Goal: Find specific page/section

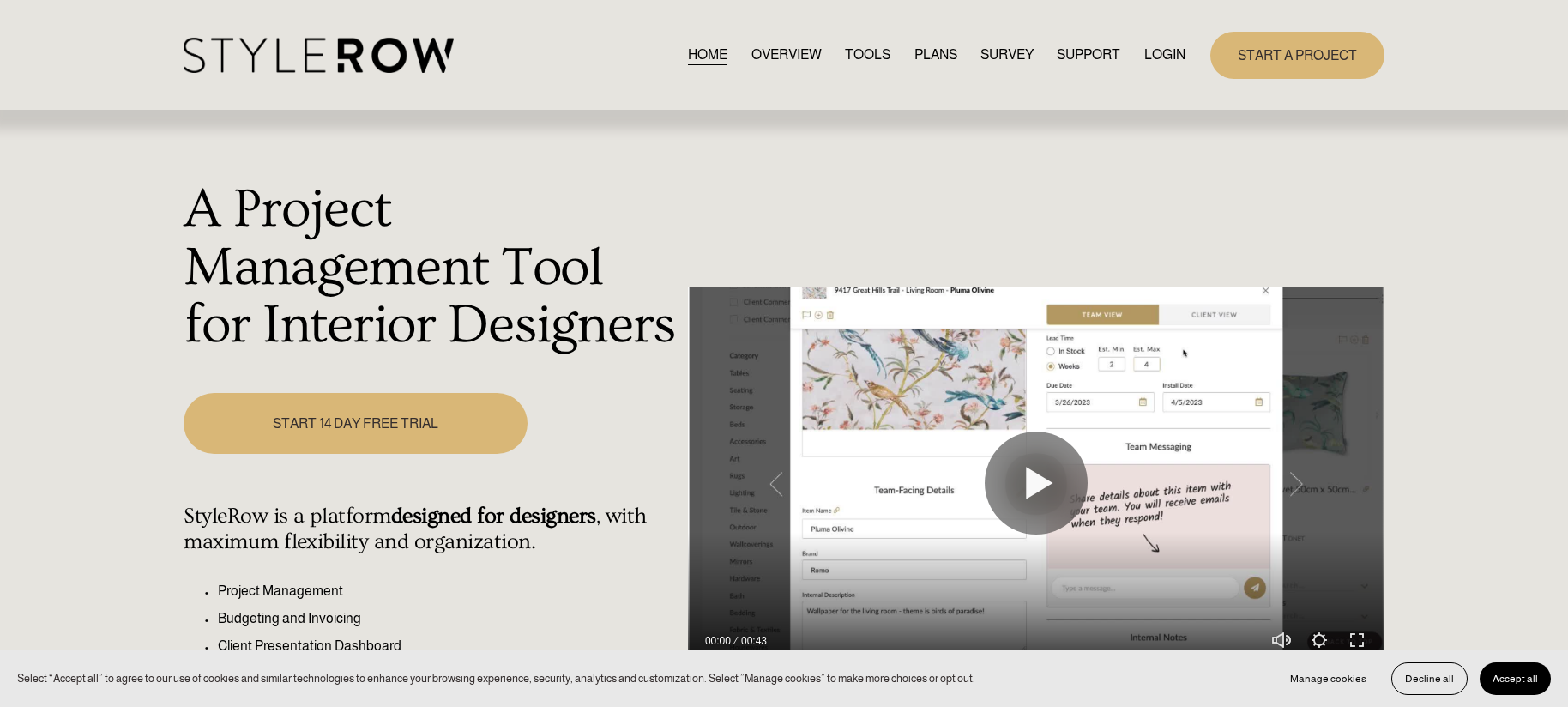
click at [1172, 53] on link "LOGIN" at bounding box center [1165, 55] width 41 height 23
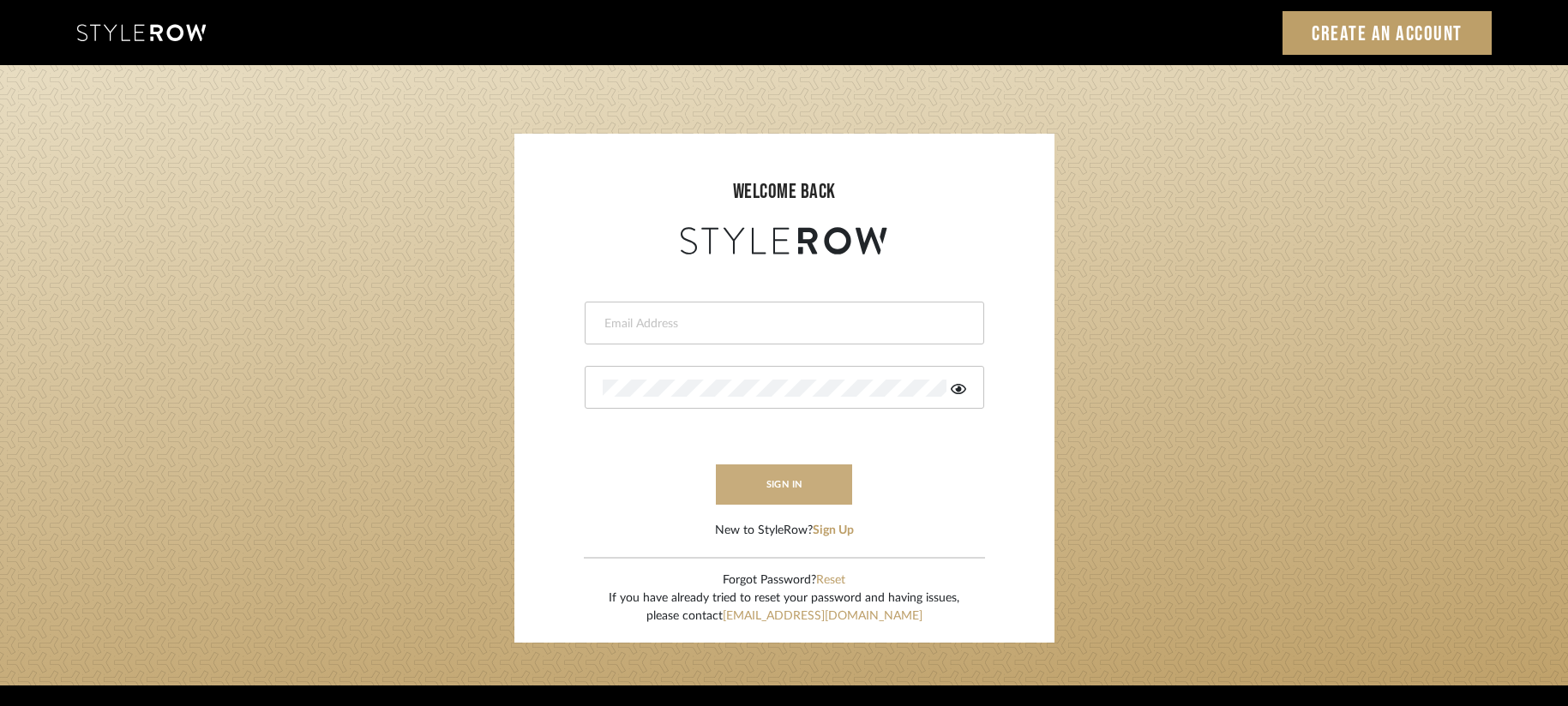
type input "[EMAIL_ADDRESS][DOMAIN_NAME]"
click at [814, 492] on button "sign in" at bounding box center [784, 484] width 137 height 40
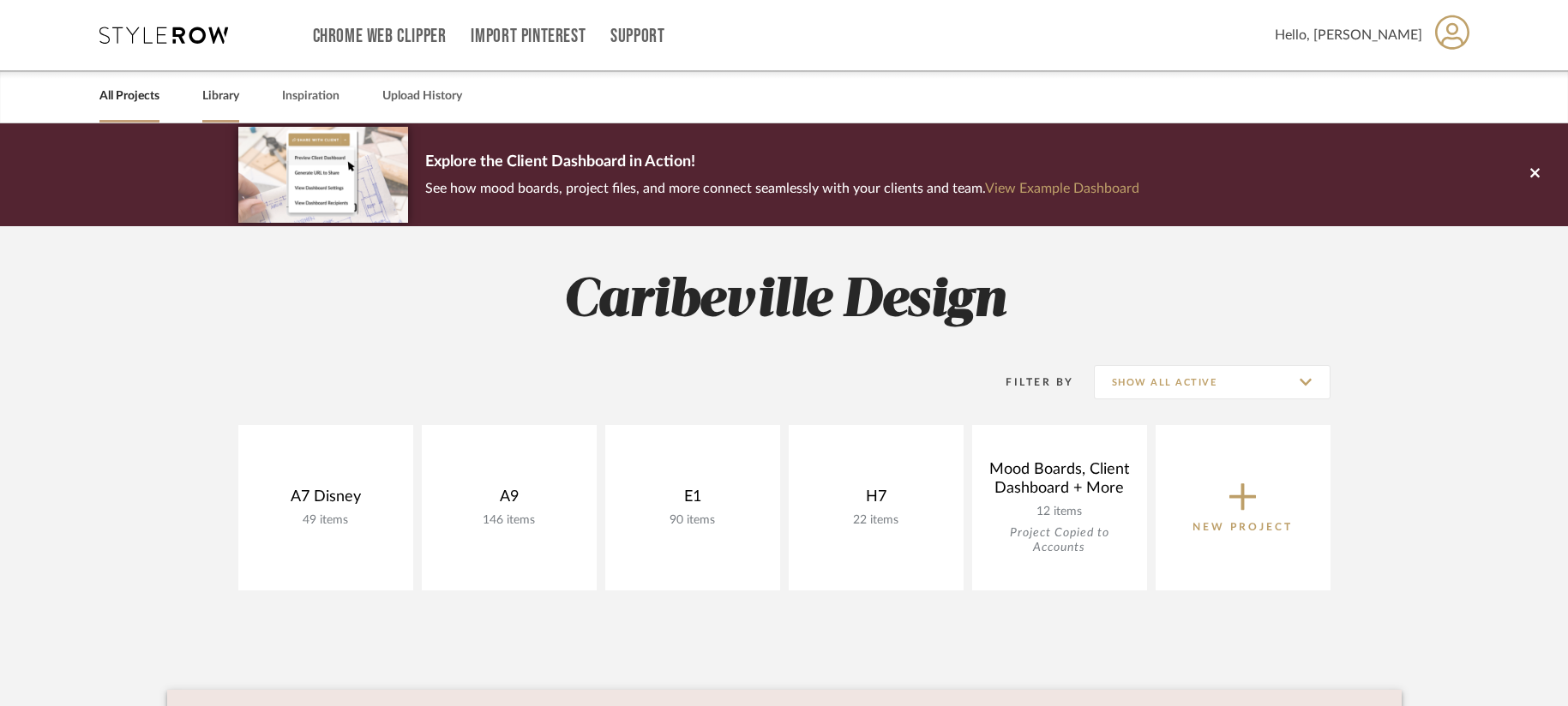
click at [224, 102] on link "Library" at bounding box center [221, 96] width 37 height 23
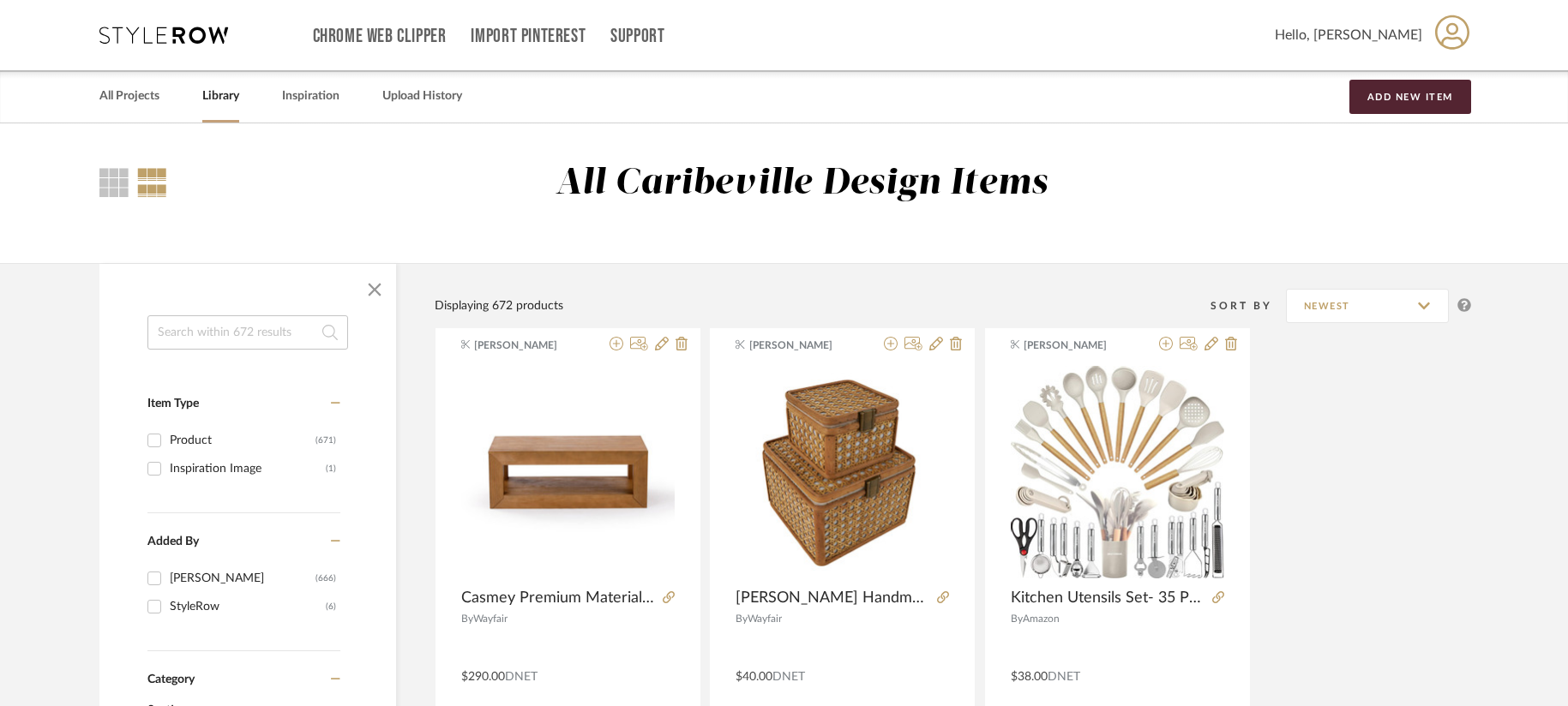
click at [246, 333] on input at bounding box center [248, 332] width 200 height 35
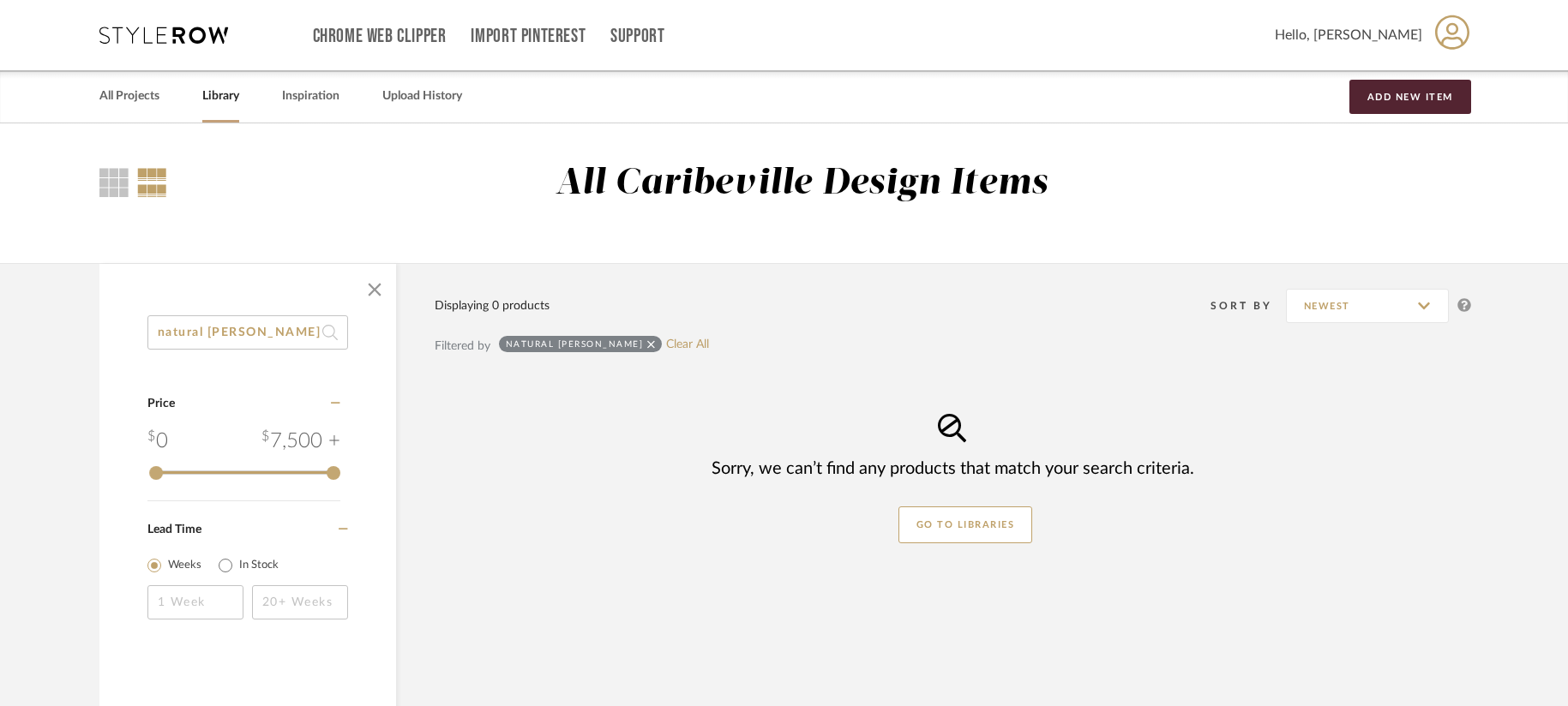
type input "natural [PERSON_NAME]"
